Goal: Transaction & Acquisition: Purchase product/service

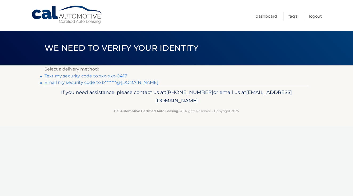
click at [90, 77] on link "Text my security code to xxx-xxx-0417" at bounding box center [86, 75] width 82 height 5
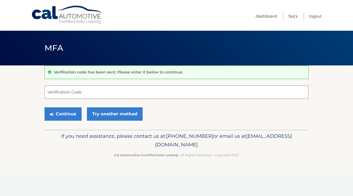
click at [65, 92] on input "Verification Code" at bounding box center [177, 91] width 264 height 13
type input "264772"
click at [63, 114] on button "Continue" at bounding box center [63, 113] width 37 height 13
click at [66, 114] on button "Continue" at bounding box center [63, 113] width 37 height 13
click at [77, 96] on input "264772" at bounding box center [177, 91] width 264 height 13
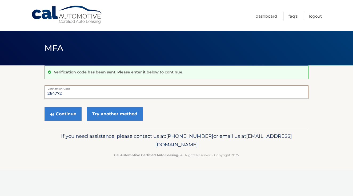
click at [82, 92] on input "264772" at bounding box center [177, 91] width 264 height 13
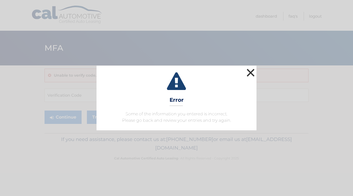
click at [252, 72] on button "×" at bounding box center [250, 72] width 11 height 11
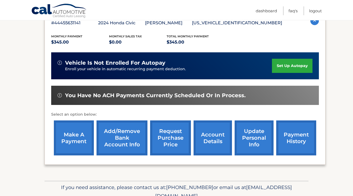
scroll to position [103, 0]
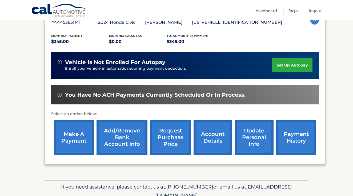
click at [73, 136] on link "make a payment" at bounding box center [74, 137] width 40 height 35
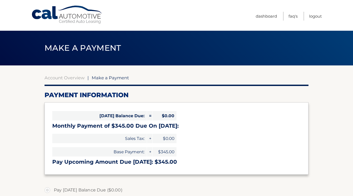
select select "OTlmMmJkZDItODA4Zi00YWVkLWFiMGEtMjMwYTMwYWE1ZGY4"
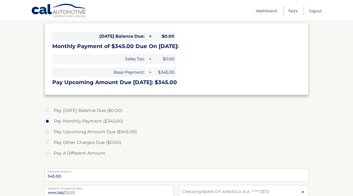
scroll to position [81, 0]
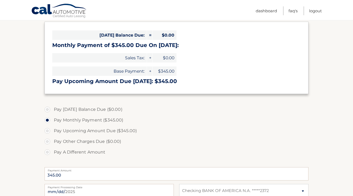
click at [46, 128] on label "Pay Upcoming Amount Due ($345.00)" at bounding box center [177, 130] width 264 height 11
click at [47, 128] on input "Pay Upcoming Amount Due ($345.00)" at bounding box center [49, 129] width 5 height 9
radio input "true"
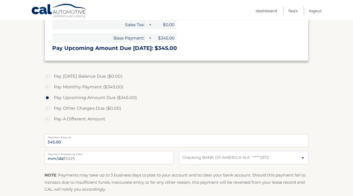
scroll to position [135, 0]
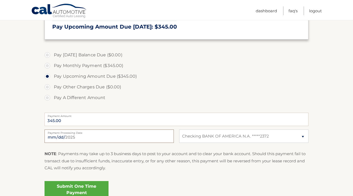
click at [58, 137] on input "2025-09-02" at bounding box center [109, 135] width 129 height 13
type input "2025-09-26"
click at [116, 119] on input "345.00" at bounding box center [177, 118] width 264 height 13
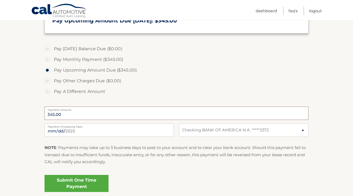
scroll to position [142, 0]
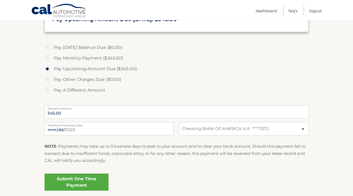
click at [86, 183] on link "Submit One Time Payment" at bounding box center [77, 181] width 64 height 17
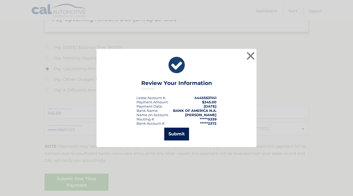
click at [178, 133] on button "Submit" at bounding box center [176, 133] width 25 height 13
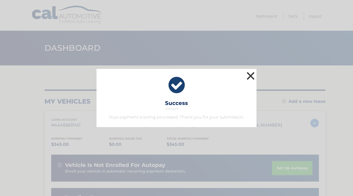
click at [249, 76] on button "×" at bounding box center [250, 75] width 11 height 11
